Goal: Task Accomplishment & Management: Manage account settings

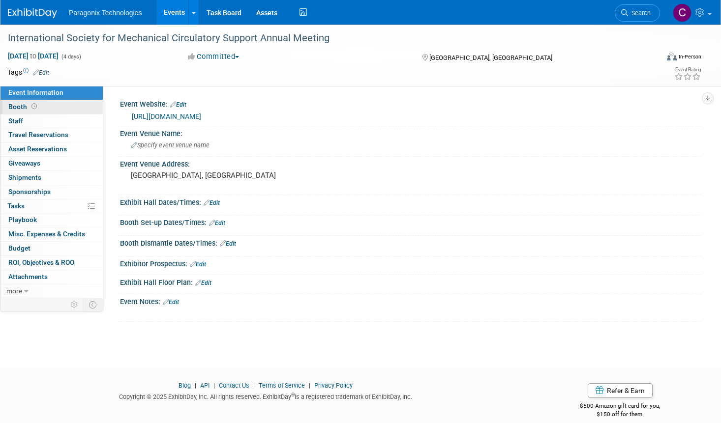
click at [36, 108] on span at bounding box center [34, 106] width 9 height 7
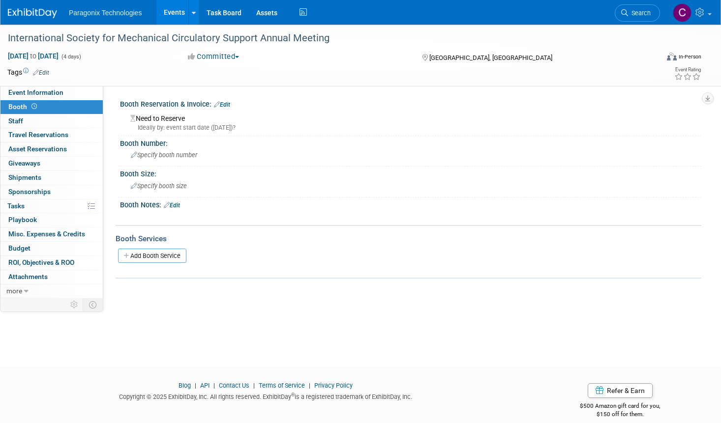
drag, startPoint x: 225, startPoint y: 103, endPoint x: 205, endPoint y: 127, distance: 32.1
click at [205, 127] on div "Ideally by: event start date ([DATE])?" at bounding box center [412, 127] width 564 height 9
click at [225, 104] on link "Edit" at bounding box center [222, 104] width 16 height 7
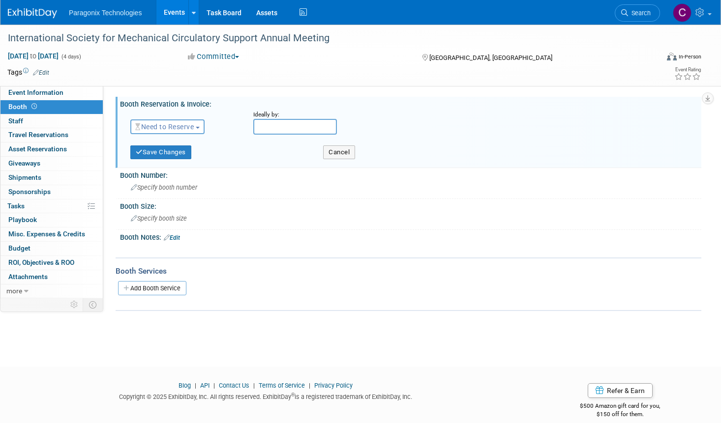
click at [184, 124] on span "Need to Reserve" at bounding box center [164, 127] width 59 height 8
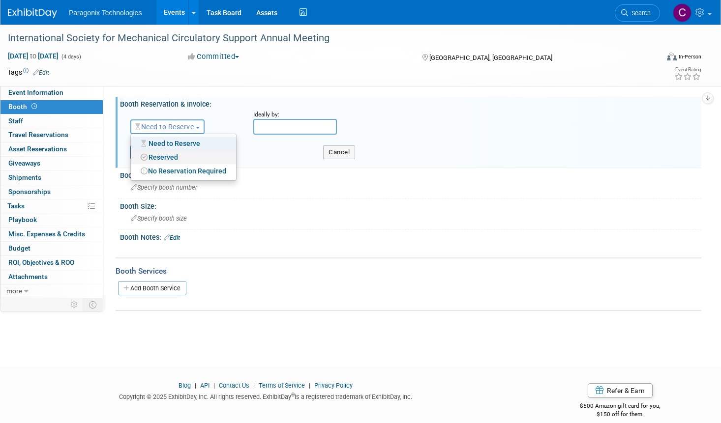
click at [187, 155] on link "Reserved" at bounding box center [183, 157] width 105 height 14
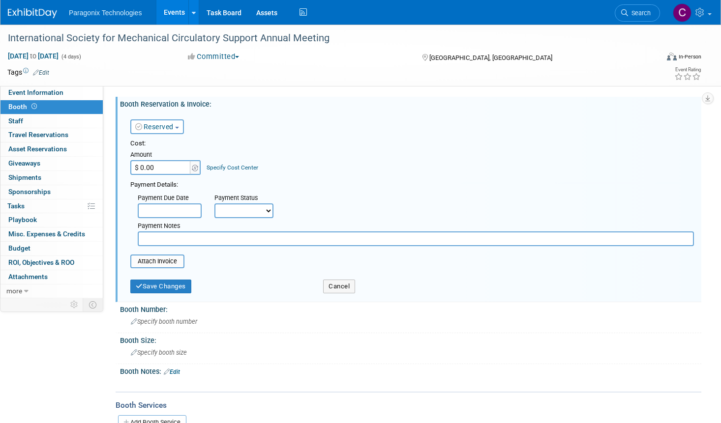
click at [167, 168] on input "$ 0.00" at bounding box center [160, 167] width 61 height 15
type input "$ 3,000.00"
click at [240, 168] on link "Specify Cost Center" at bounding box center [233, 167] width 52 height 7
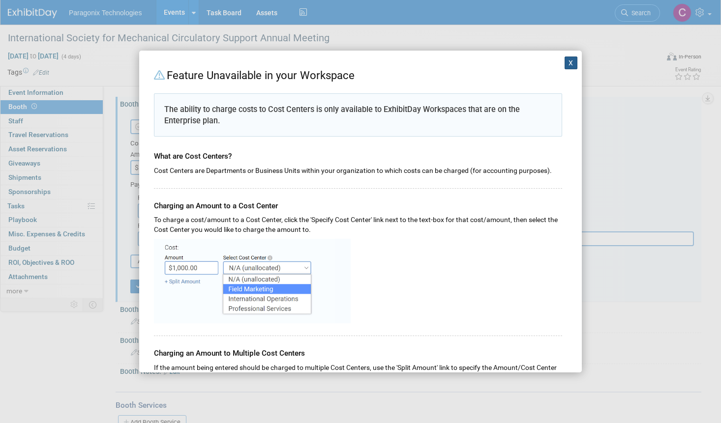
click at [565, 64] on button "X" at bounding box center [571, 63] width 13 height 13
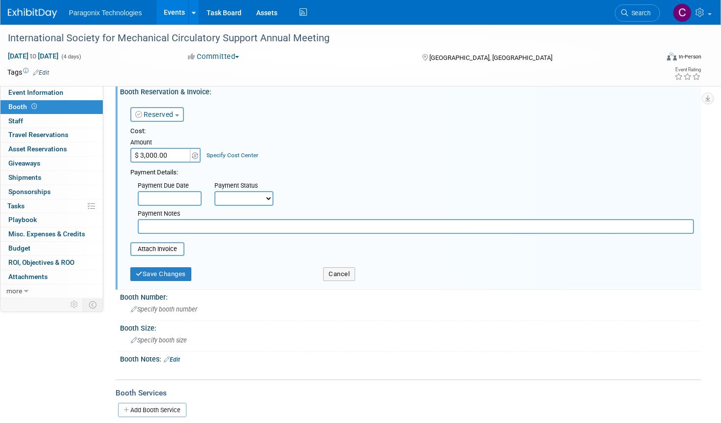
scroll to position [9, 0]
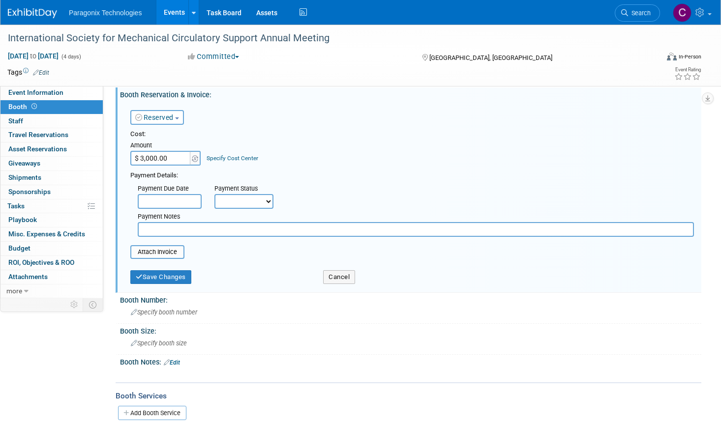
drag, startPoint x: 171, startPoint y: 278, endPoint x: 233, endPoint y: 282, distance: 62.5
click at [233, 282] on div "Save Changes" at bounding box center [219, 274] width 193 height 20
click at [184, 275] on button "Save Changes" at bounding box center [160, 277] width 61 height 14
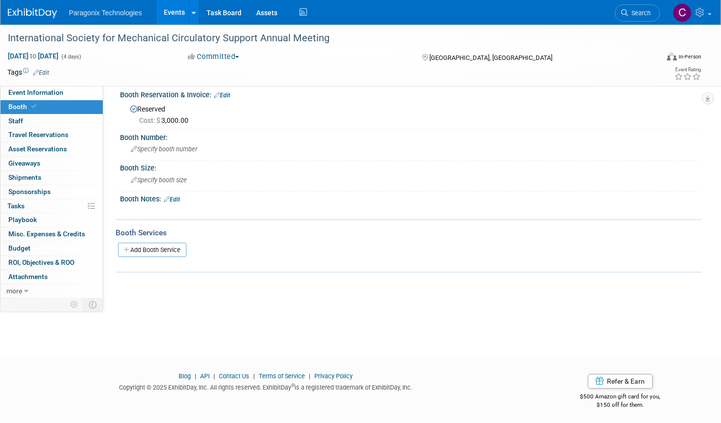
click at [230, 94] on link "Edit" at bounding box center [222, 95] width 16 height 7
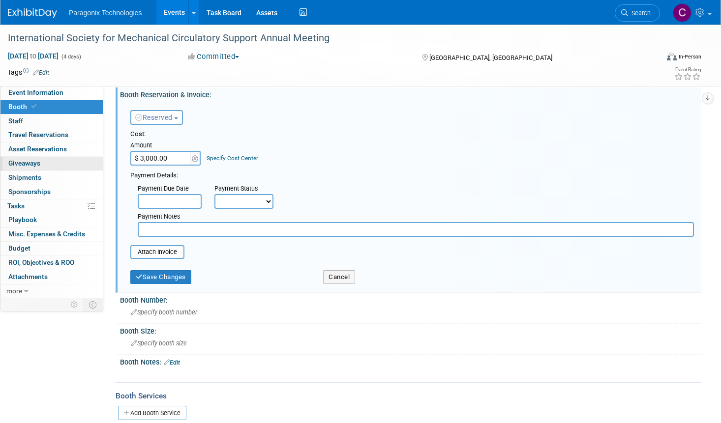
type input "$"
type input "$ 0.00"
click at [181, 277] on button "Save Changes" at bounding box center [160, 277] width 61 height 14
